Goal: Task Accomplishment & Management: Use online tool/utility

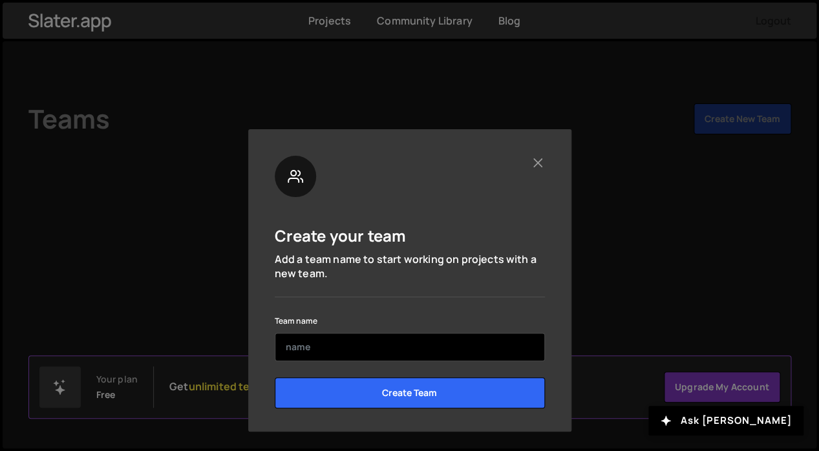
click at [465, 342] on input "text" at bounding box center [410, 347] width 270 height 28
type input "M"
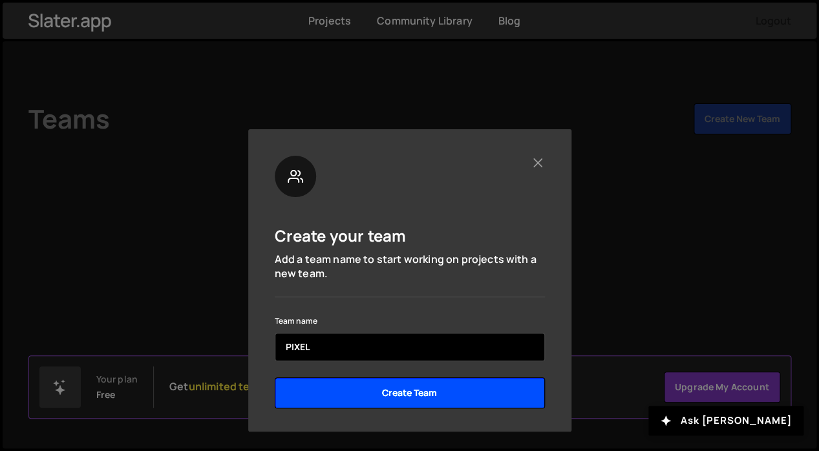
type input "PIXEL"
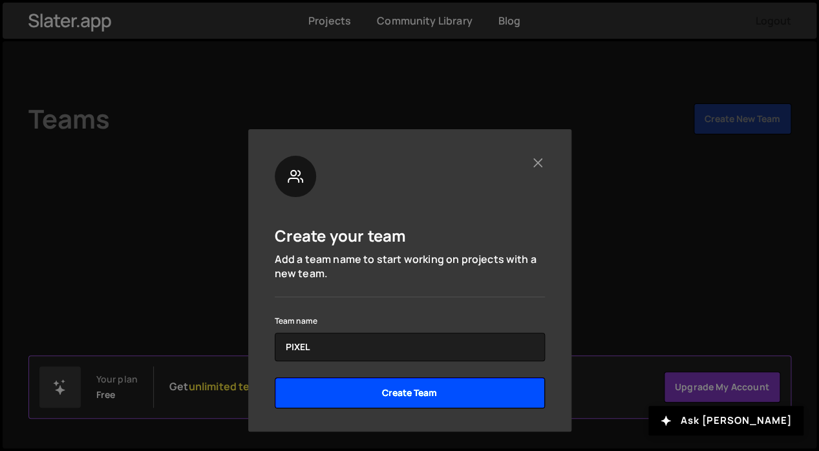
click at [445, 386] on input "Create Team" at bounding box center [410, 392] width 270 height 31
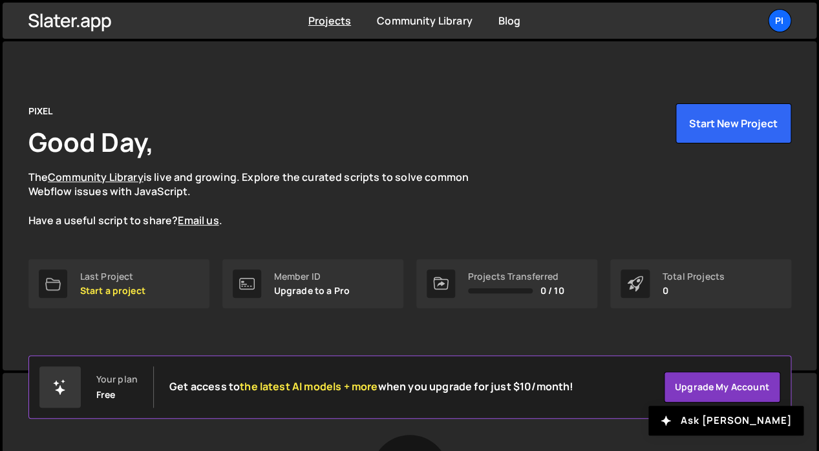
click at [668, 136] on div "PIXEL Good Day, The Community Library is live and growing. Explore the curated …" at bounding box center [409, 165] width 763 height 125
click at [687, 136] on button "Start New Project" at bounding box center [733, 123] width 116 height 40
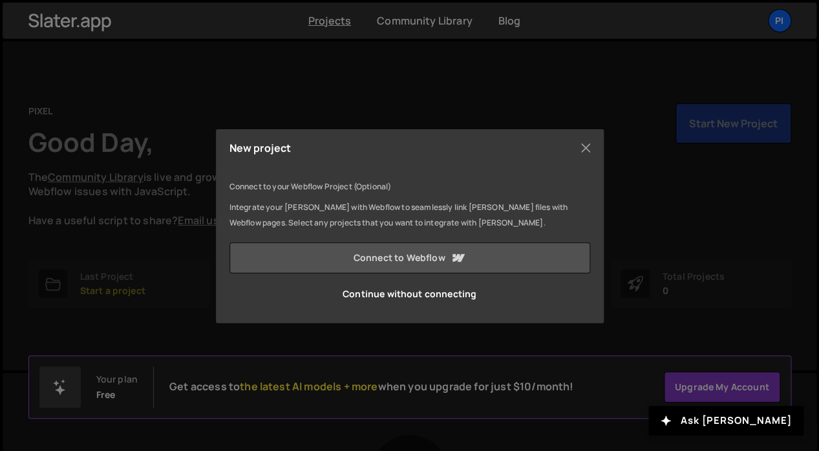
click at [480, 246] on link "Connect to Webflow" at bounding box center [409, 257] width 361 height 31
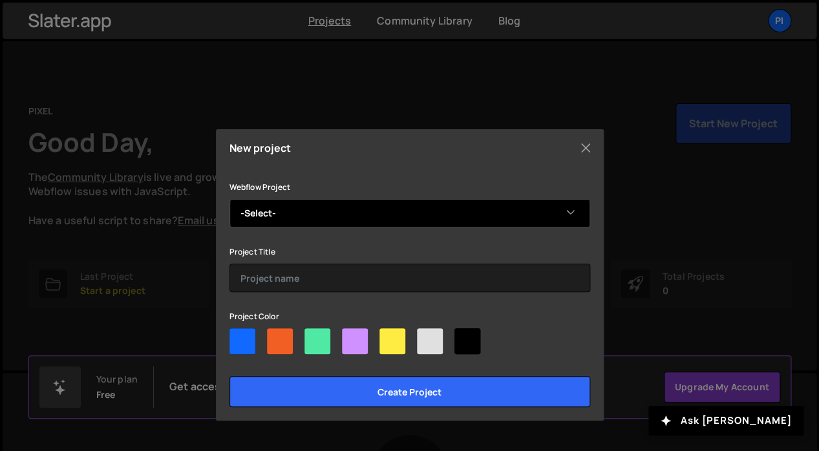
select select "68a5cb45749f4430ad4b8d27"
click option "TM meme coin" at bounding box center [0, 0] width 0 height 0
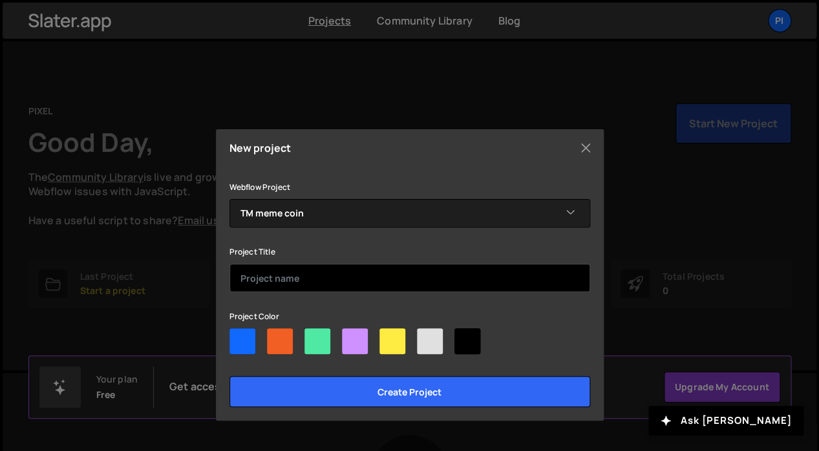
click at [483, 272] on input "text" at bounding box center [409, 278] width 361 height 28
type input "TM mem coin"
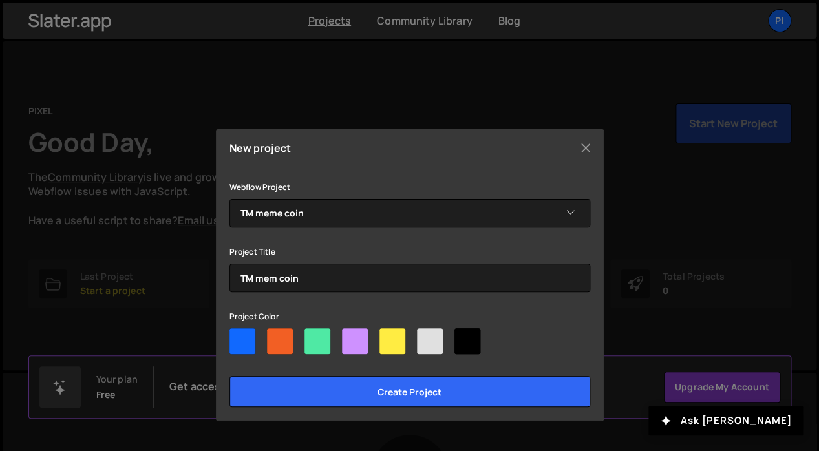
click at [443, 348] on div at bounding box center [409, 343] width 361 height 31
click at [438, 347] on div at bounding box center [430, 341] width 26 height 26
click at [425, 337] on input"] "radio" at bounding box center [421, 332] width 8 height 8
radio input"] "true"
click at [249, 338] on div at bounding box center [242, 341] width 26 height 26
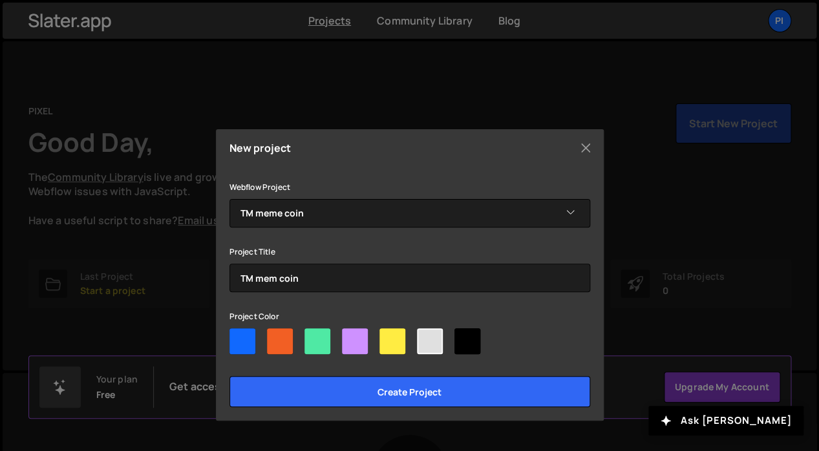
click at [238, 337] on input"] "radio" at bounding box center [233, 332] width 8 height 8
radio input"] "true"
click at [432, 347] on div at bounding box center [430, 341] width 26 height 26
click at [425, 337] on input"] "radio" at bounding box center [421, 332] width 8 height 8
radio input"] "true"
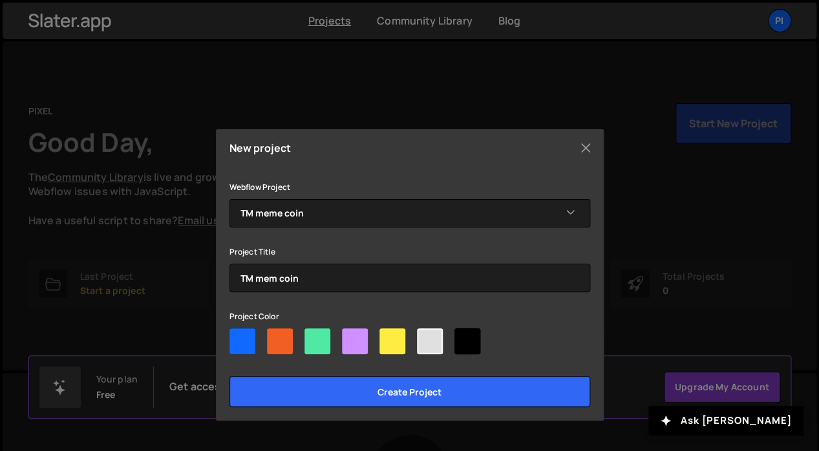
click at [250, 341] on div at bounding box center [242, 341] width 26 height 26
click at [238, 337] on input"] "radio" at bounding box center [233, 332] width 8 height 8
radio input"] "true"
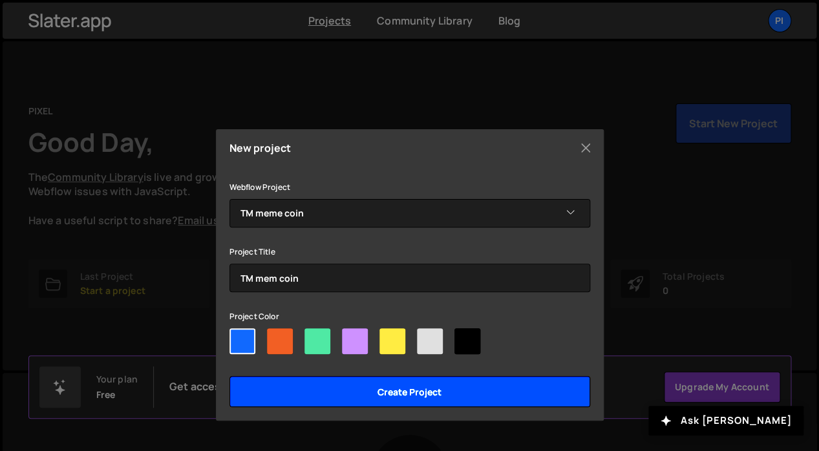
click at [441, 388] on input "Create project" at bounding box center [409, 391] width 361 height 31
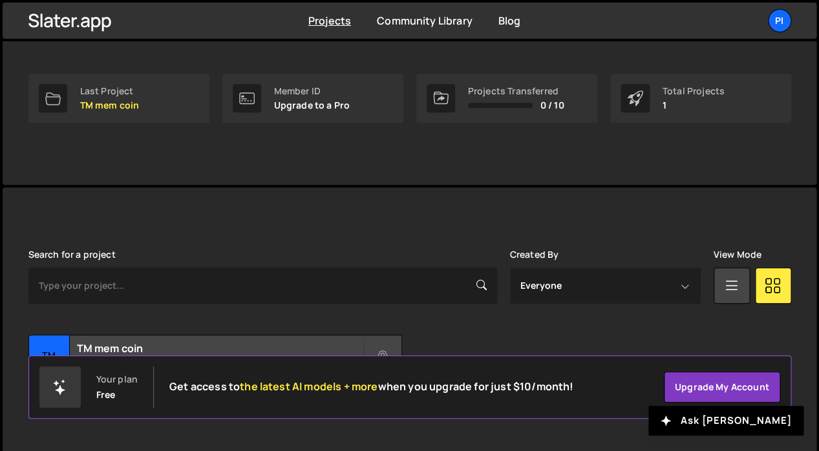
scroll to position [215, 0]
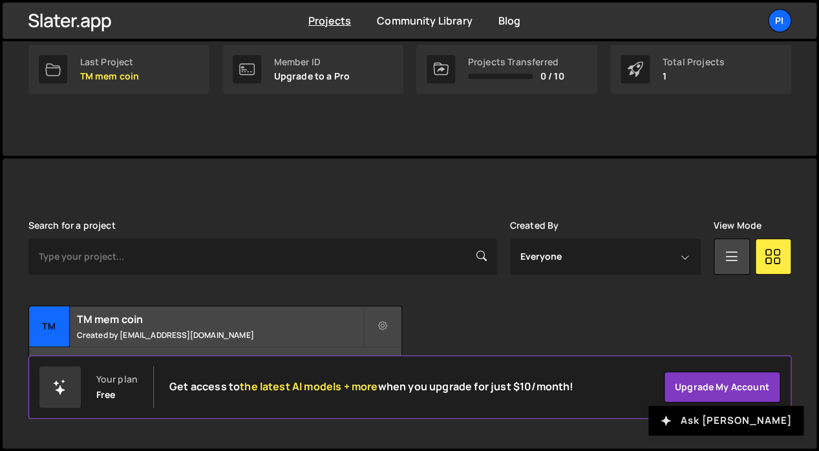
click at [729, 417] on button "Ask [PERSON_NAME]" at bounding box center [725, 421] width 155 height 30
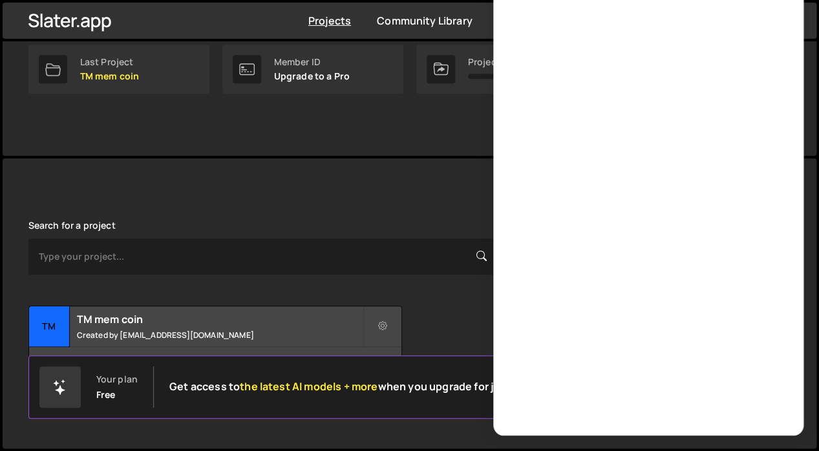
scroll to position [0, 0]
